Goal: Contribute content: Add original content to the website for others to see

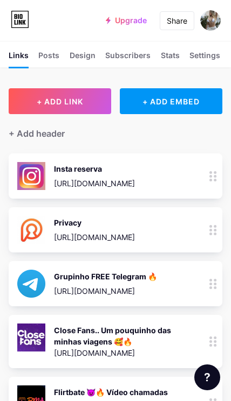
click at [81, 101] on span "+ ADD LINK" at bounding box center [60, 101] width 46 height 9
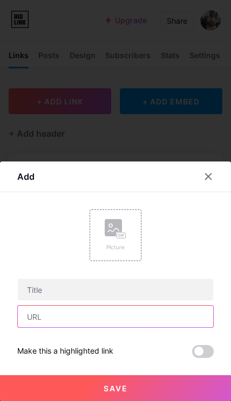
click at [120, 319] on input "text" at bounding box center [115, 317] width 195 height 22
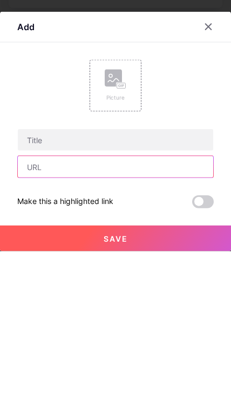
click at [131, 306] on input "text" at bounding box center [115, 317] width 195 height 22
paste input "[URL][DOMAIN_NAME]"
type input "[URL][DOMAIN_NAME]"
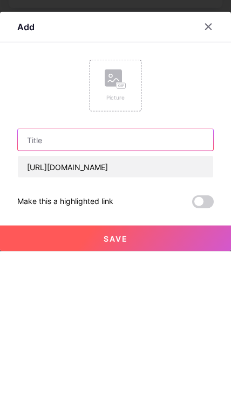
click at [175, 279] on input "text" at bounding box center [115, 290] width 195 height 22
type input "Onlyfans"
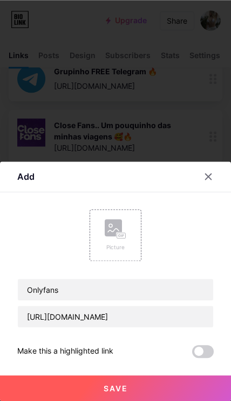
scroll to position [205, 0]
click at [110, 221] on rect at bounding box center [113, 227] width 17 height 17
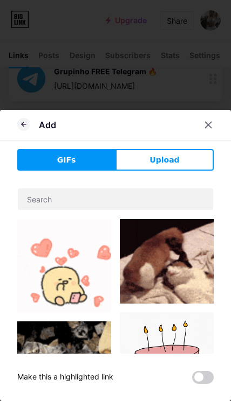
click at [151, 156] on span "Upload" at bounding box center [164, 160] width 30 height 11
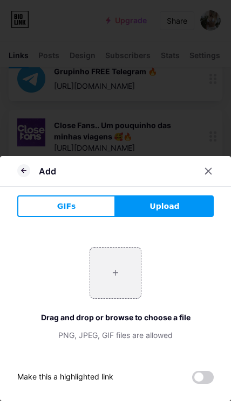
click at [122, 275] on input "file" at bounding box center [115, 273] width 51 height 51
type input "C:\fakepath\IMG_6607.png"
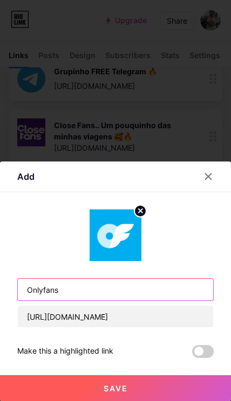
click at [134, 288] on input "Onlyfans" at bounding box center [115, 290] width 195 height 22
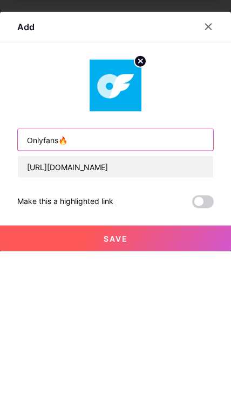
type input "Onlyfans🔥"
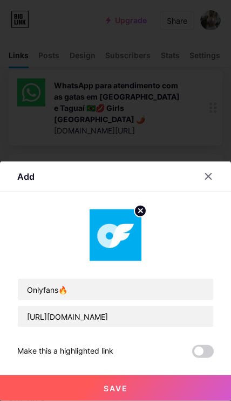
click at [159, 389] on button "Save" at bounding box center [115, 388] width 231 height 26
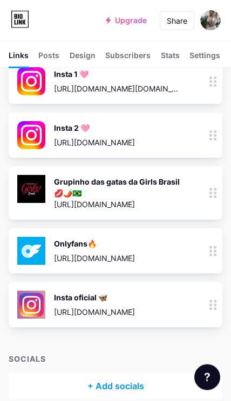
scroll to position [454, 0]
